Goal: Complete application form

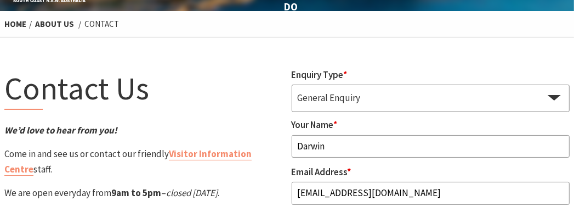
type input "[EMAIL_ADDRESS][DOMAIN_NAME]"
click at [431, 146] on input "Darwin" at bounding box center [431, 146] width 279 height 23
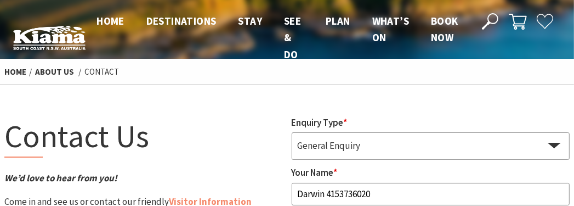
type input "Darwin 4153736020"
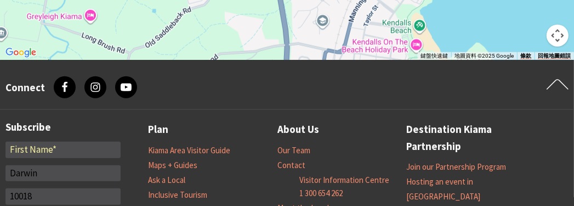
type input "10018"
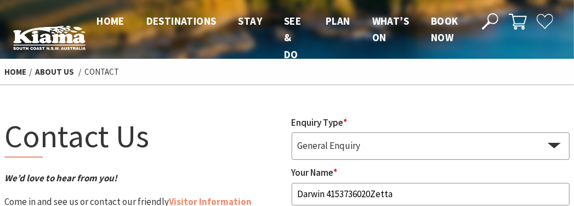
scroll to position [869, 0]
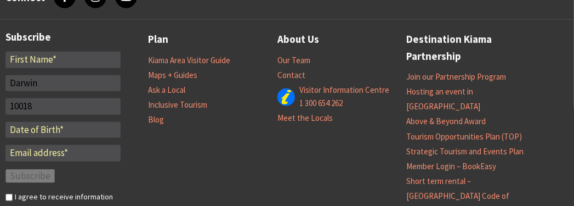
type input "Darwin 4153736020ZettaHi, we are a company making in-ear heart rate monitoring …"
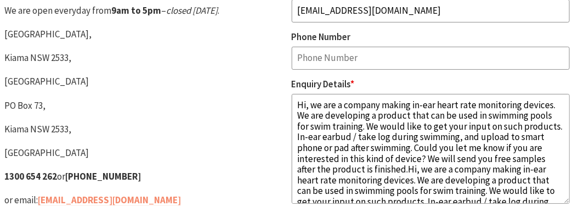
scroll to position [47, 0]
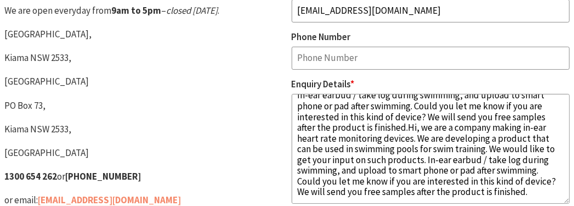
type textarea "Hi, we are a company making in-ear heart rate monitoring devices. We are develo…"
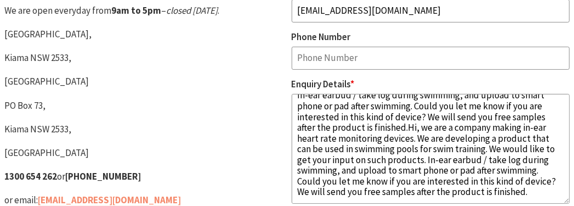
checkbox input "false"
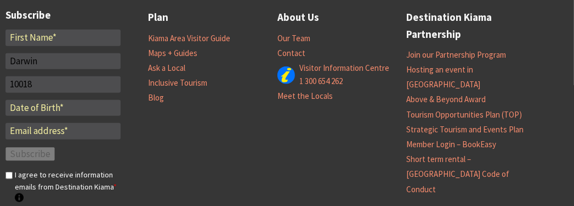
scroll to position [916, 0]
